Goal: Task Accomplishment & Management: Manage account settings

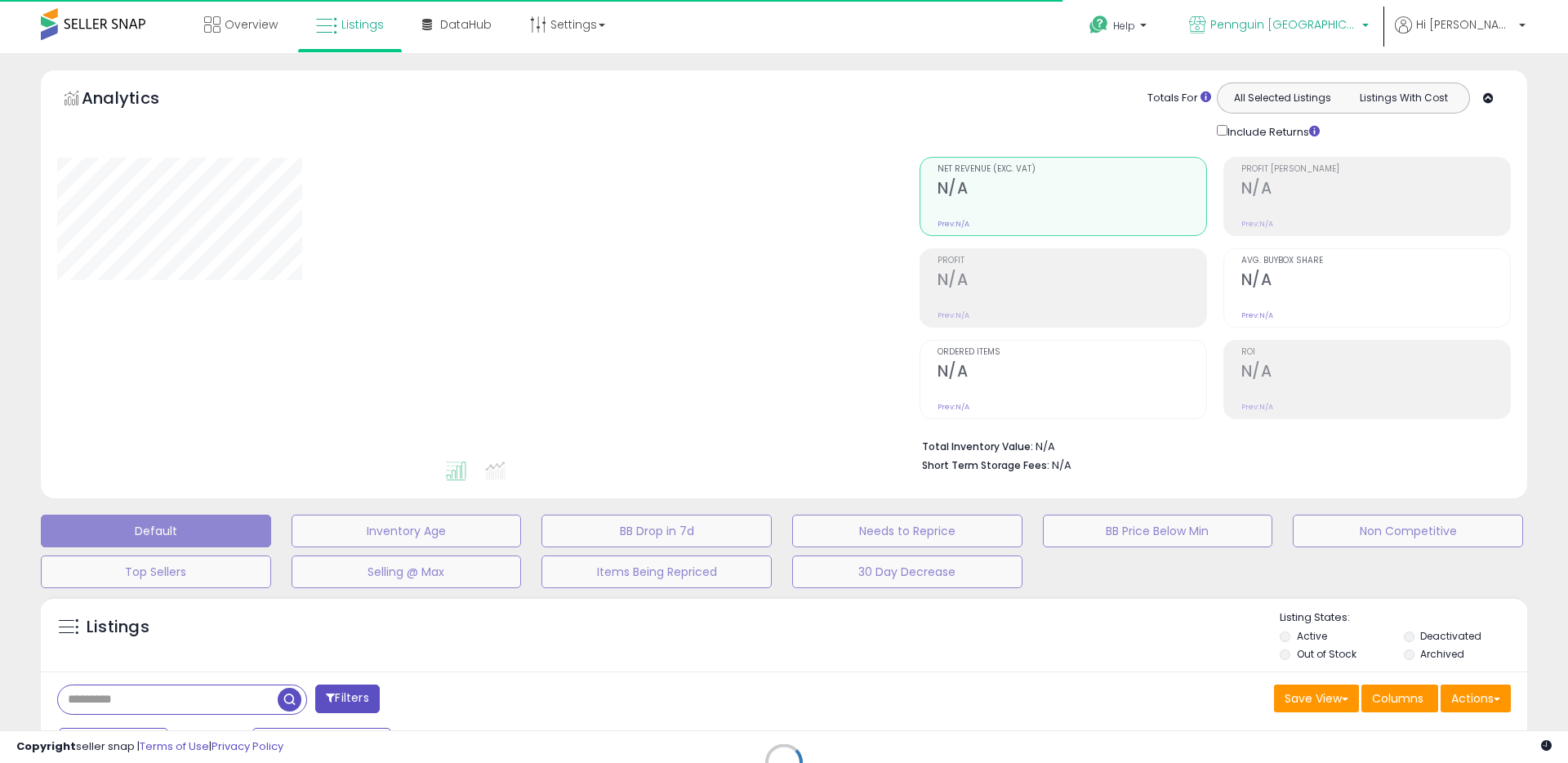
click at [1358, 25] on span "Pennguin [GEOGRAPHIC_DATA]" at bounding box center [1283, 23] width 147 height 16
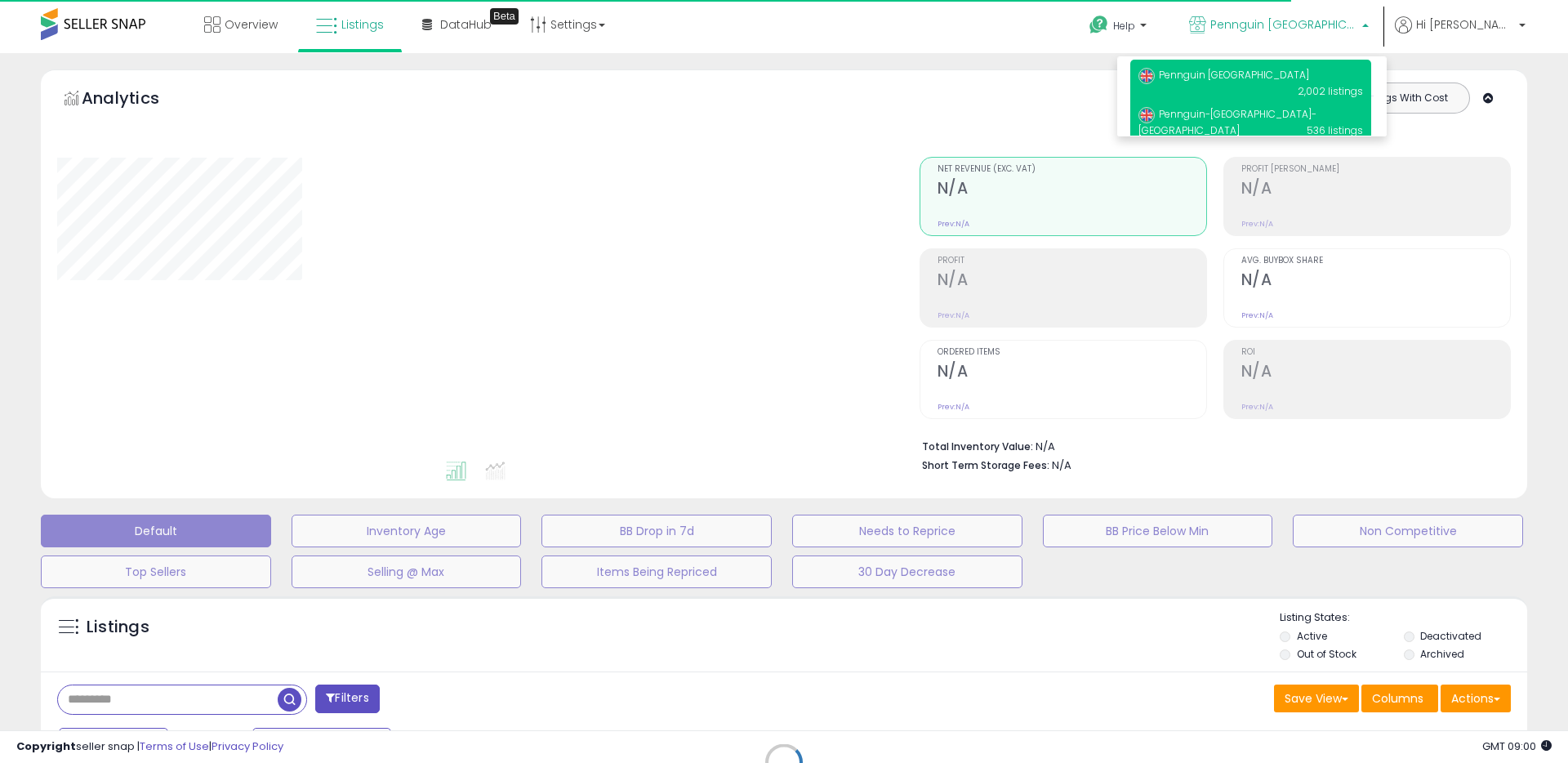
click at [1305, 122] on p "Pennguin-[GEOGRAPHIC_DATA]-[GEOGRAPHIC_DATA] 536 listings" at bounding box center [1251, 122] width 241 height 47
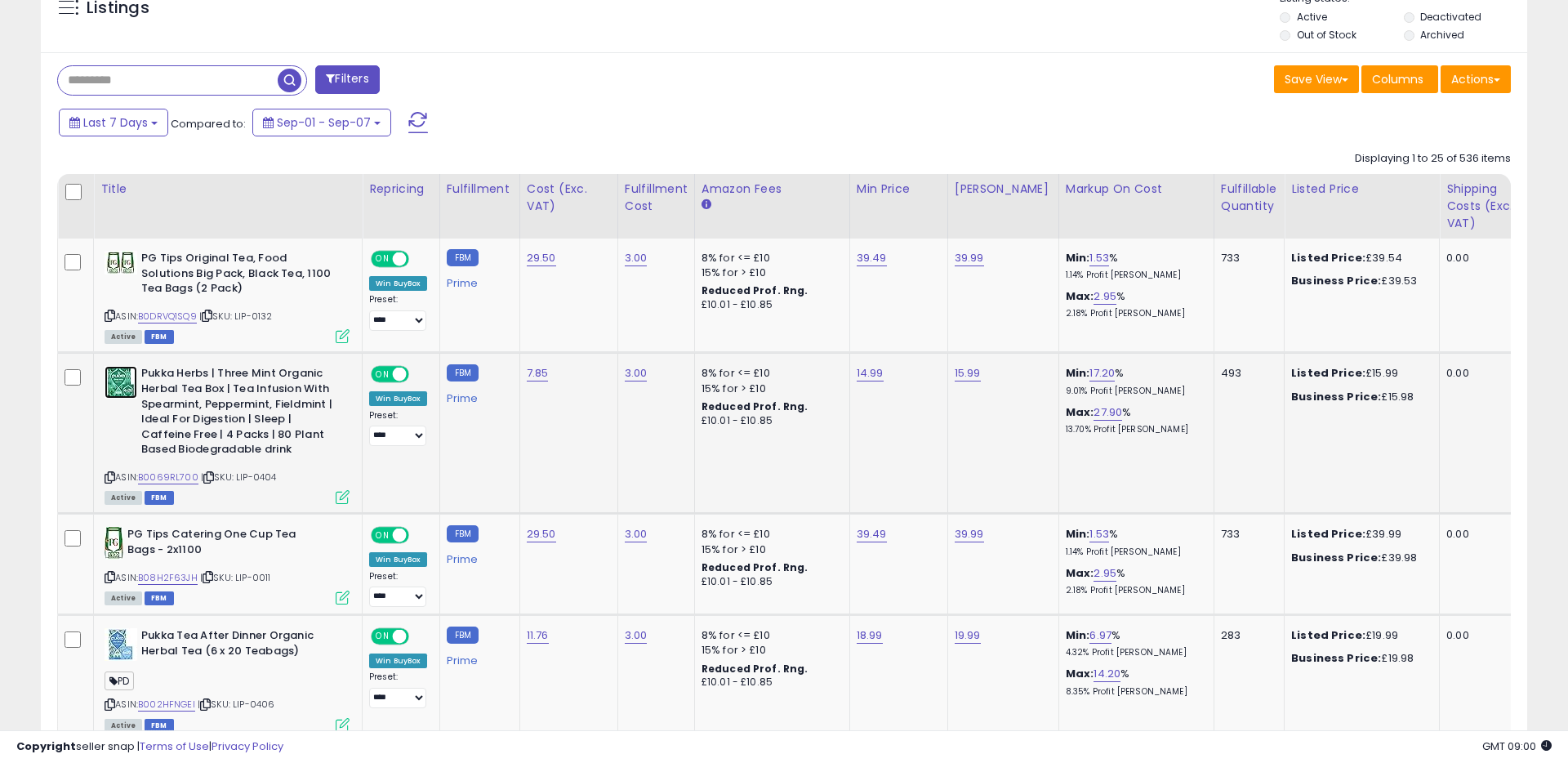
click at [117, 390] on img at bounding box center [121, 382] width 33 height 33
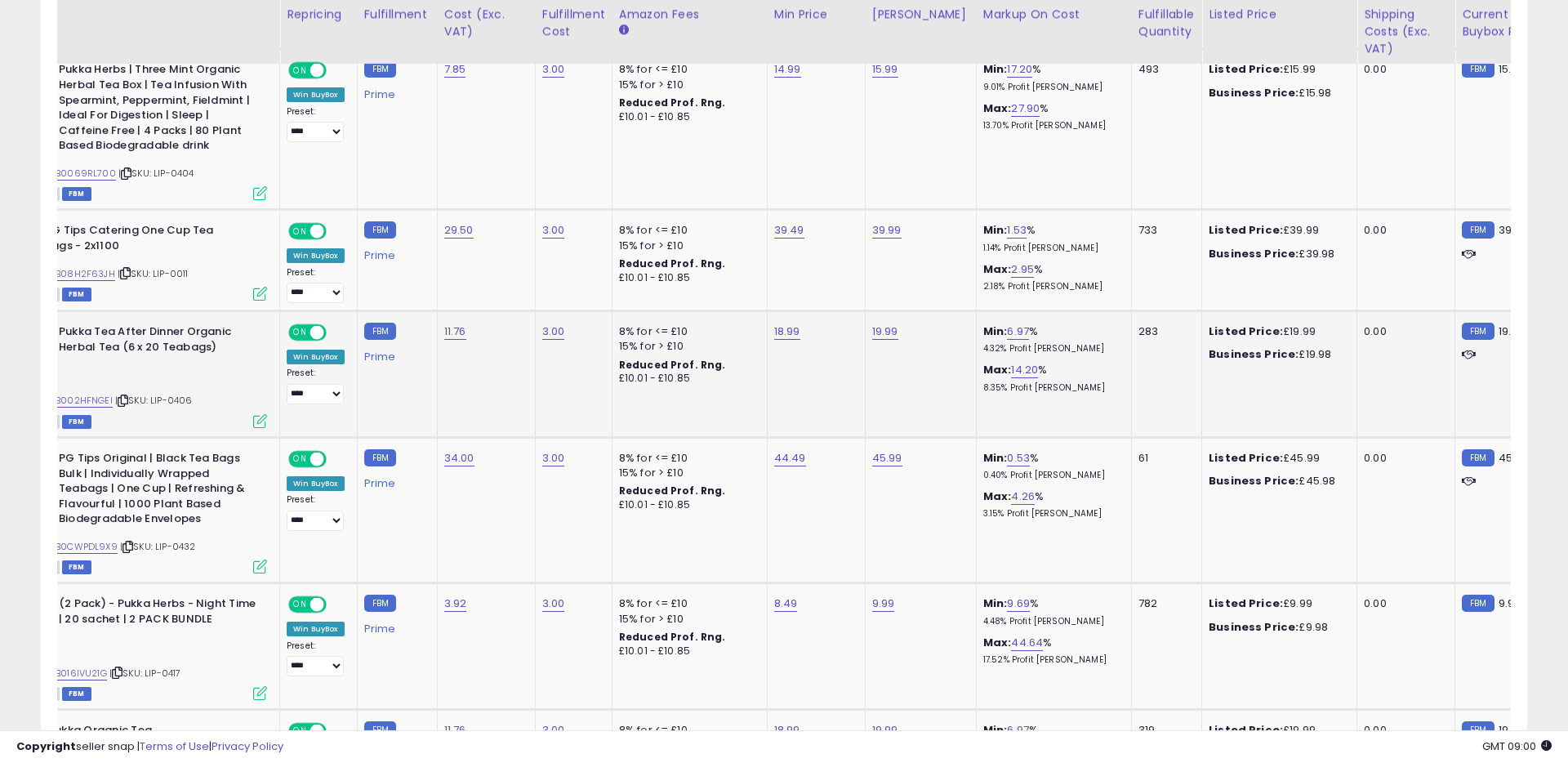
scroll to position [0, 249]
